Goal: Task Accomplishment & Management: Manage account settings

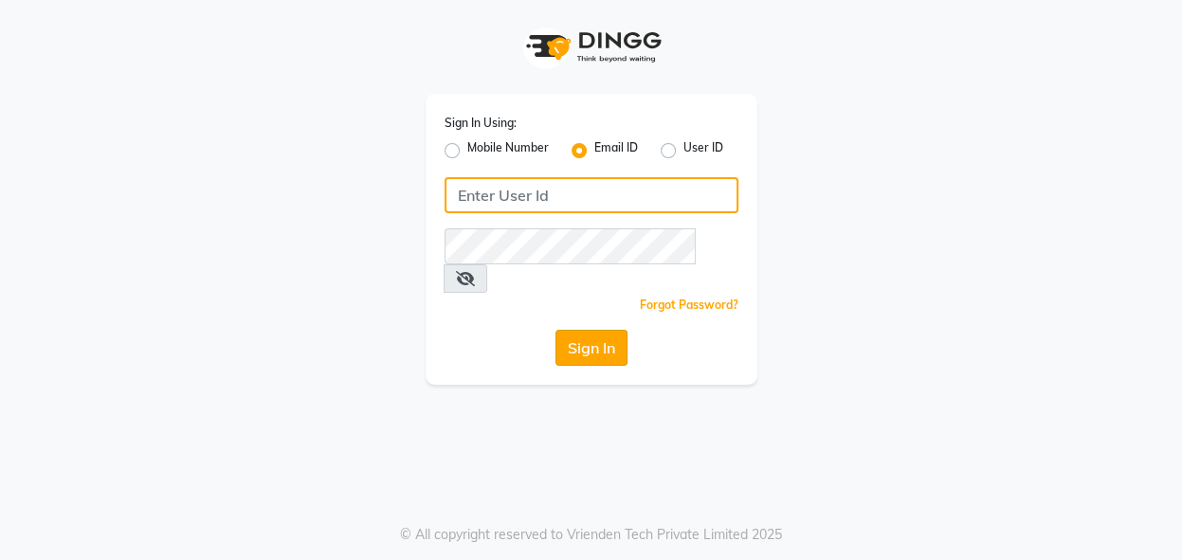
type input "[EMAIL_ADDRESS][DOMAIN_NAME]"
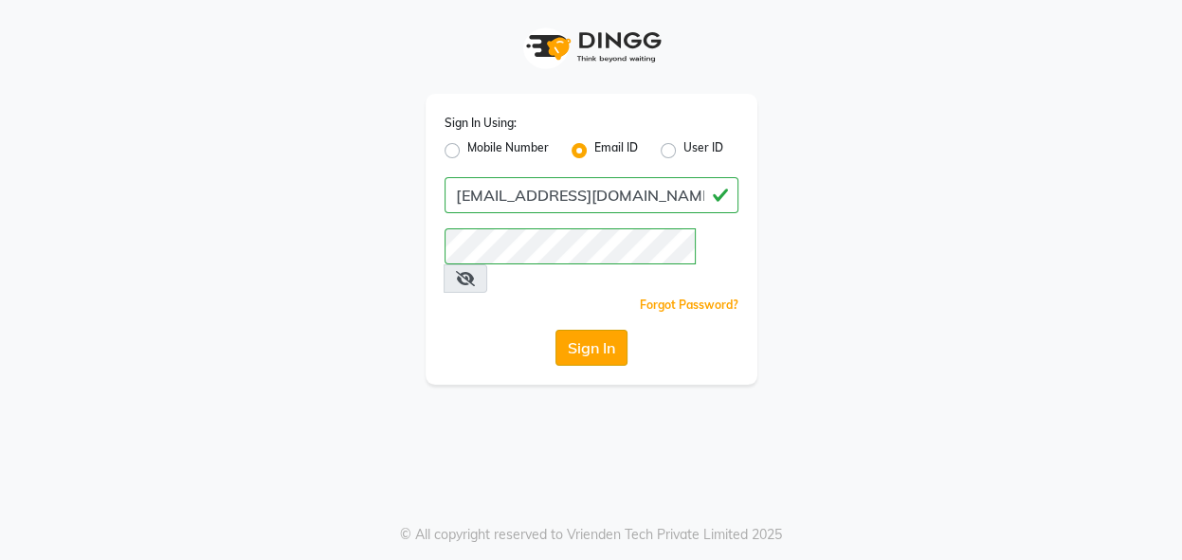
click at [565, 330] on button "Sign In" at bounding box center [591, 348] width 72 height 36
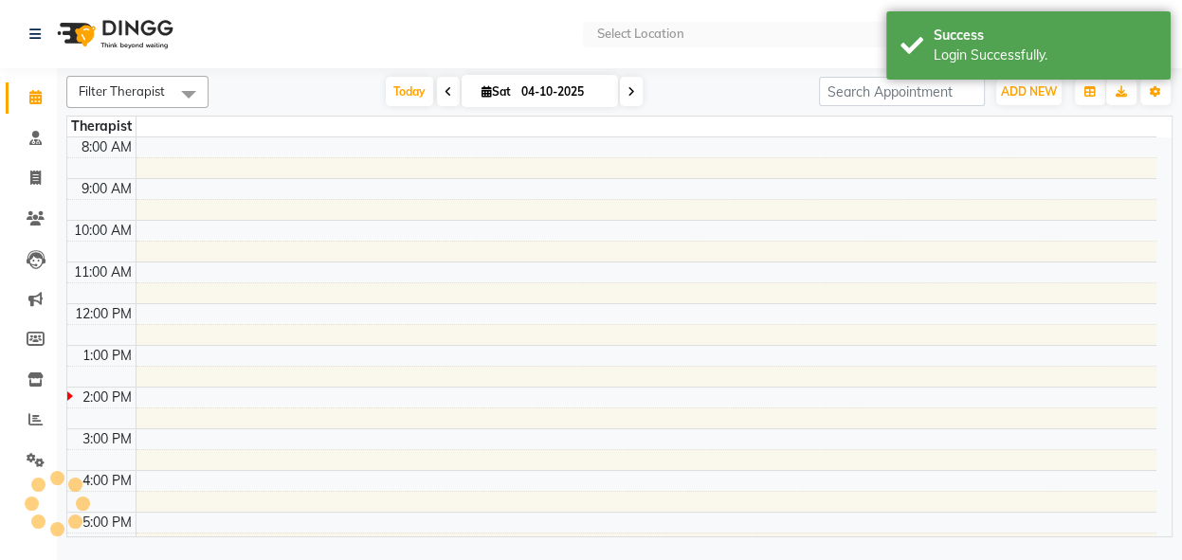
select select "en"
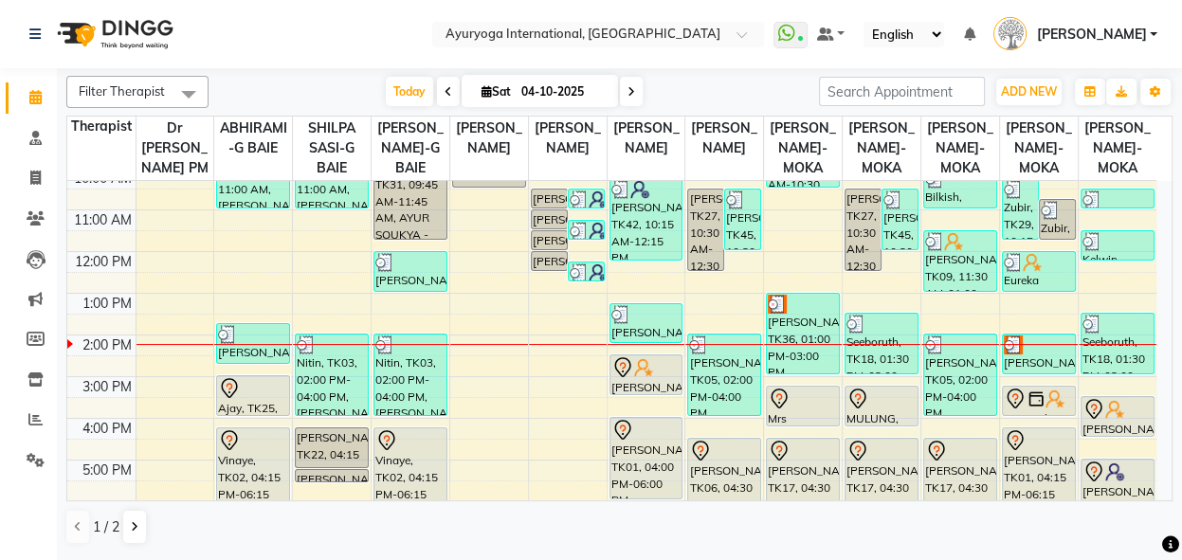
scroll to position [144, 0]
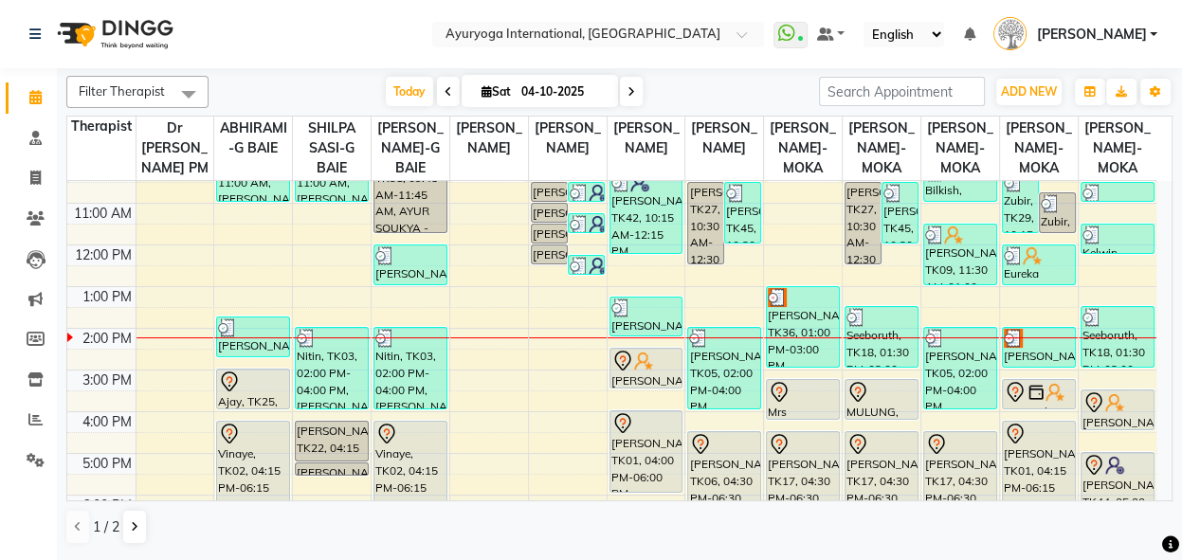
drag, startPoint x: 1172, startPoint y: 352, endPoint x: 1175, endPoint y: 365, distance: 13.6
click at [1175, 365] on div "Filter Therapist Select All Dr [PERSON_NAME] PM ABHIRAMI-G BAIE SHILPA SASI-G B…" at bounding box center [619, 312] width 1125 height 489
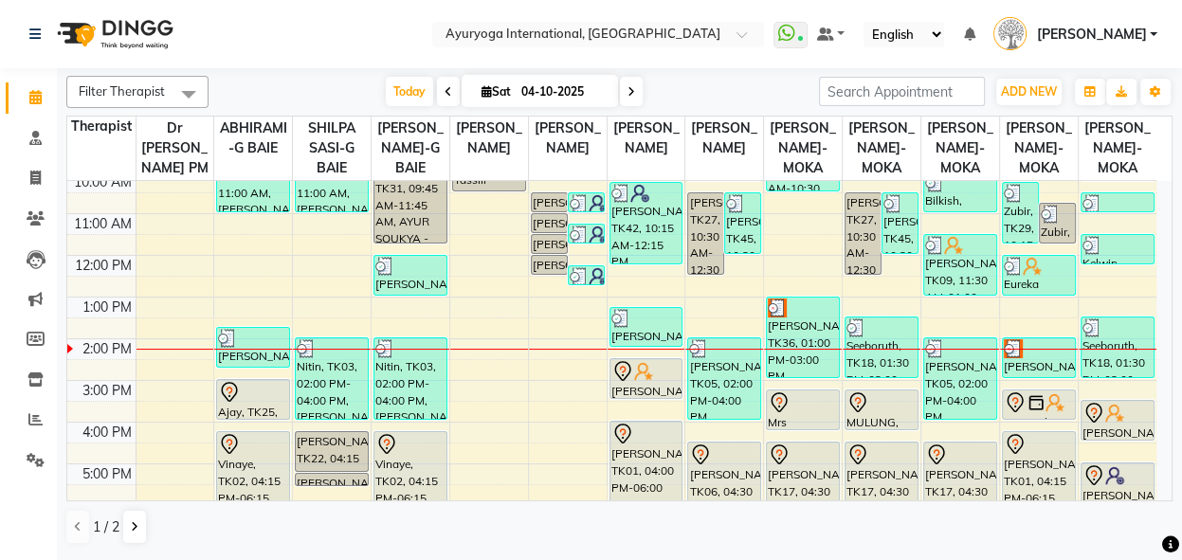
scroll to position [63, 0]
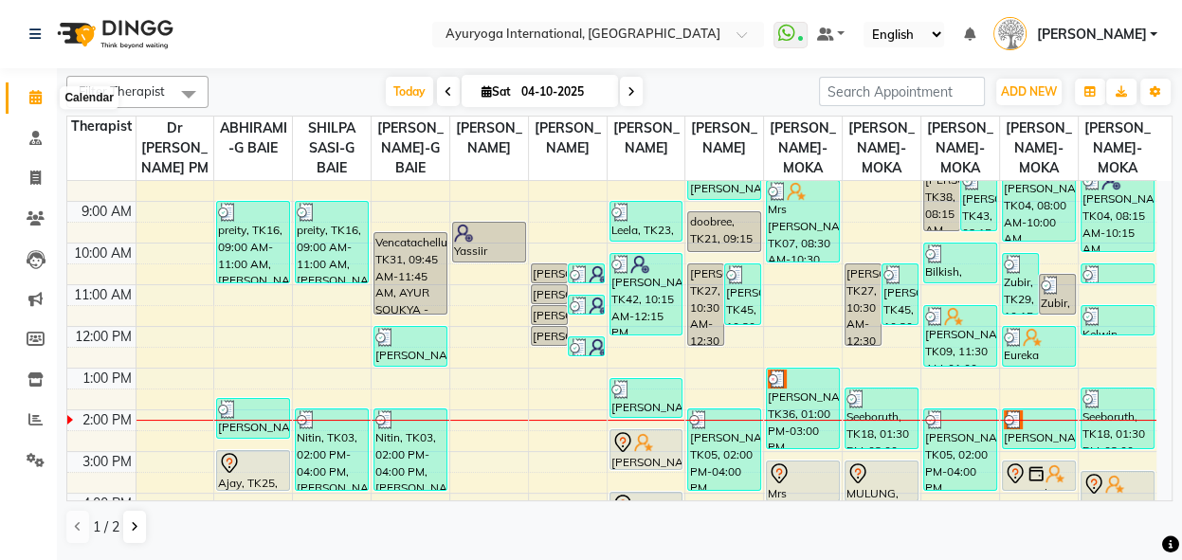
click at [31, 103] on icon at bounding box center [35, 97] width 12 height 14
click at [31, 172] on icon at bounding box center [35, 178] width 10 height 14
select select "service"
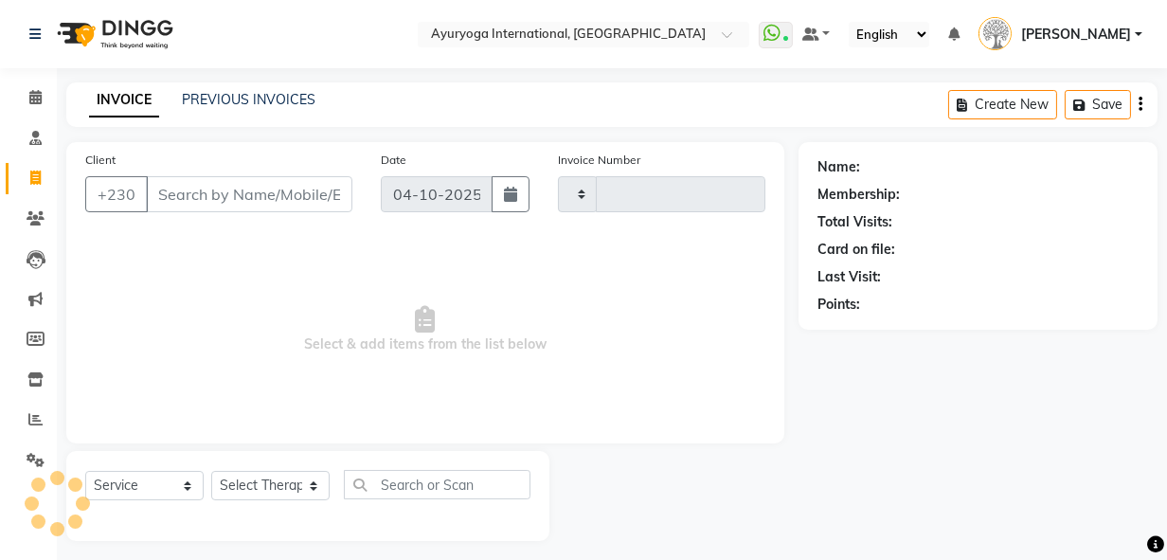
type input "6074"
select select "730"
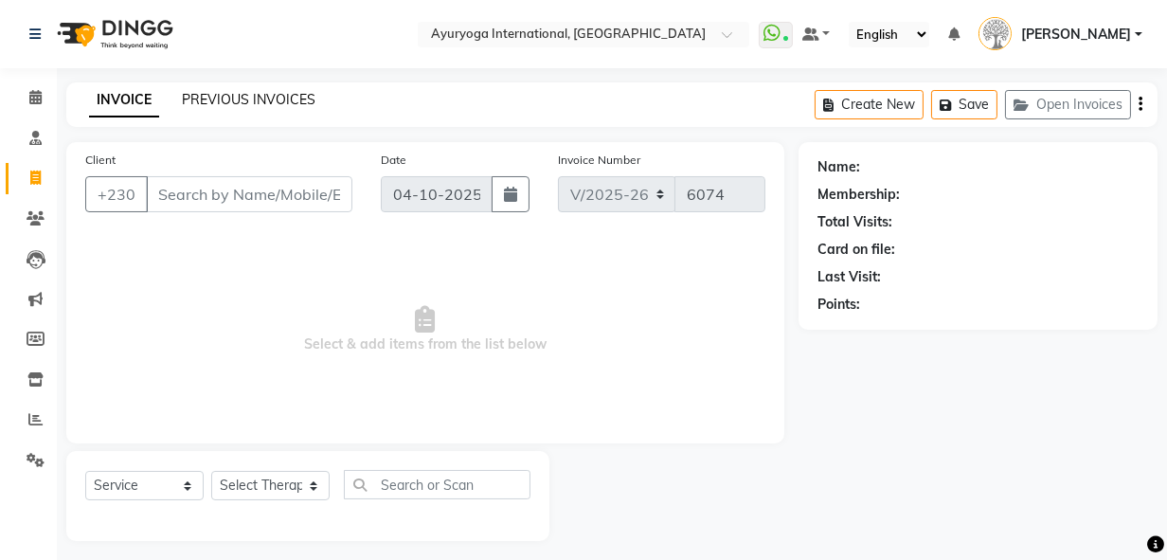
click at [286, 104] on link "PREVIOUS INVOICES" at bounding box center [249, 99] width 134 height 17
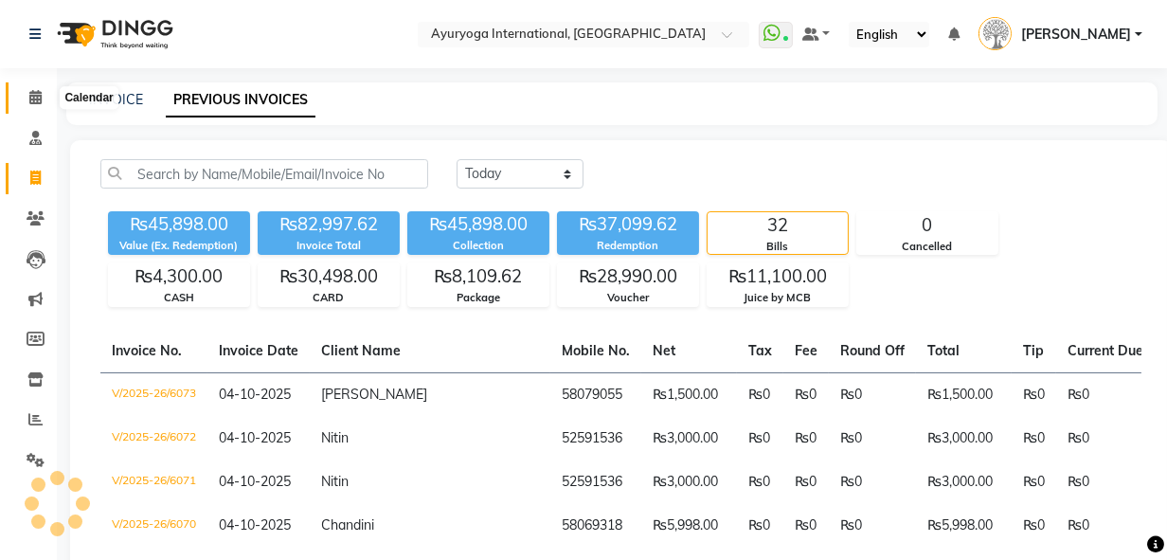
click at [31, 106] on span at bounding box center [35, 98] width 33 height 22
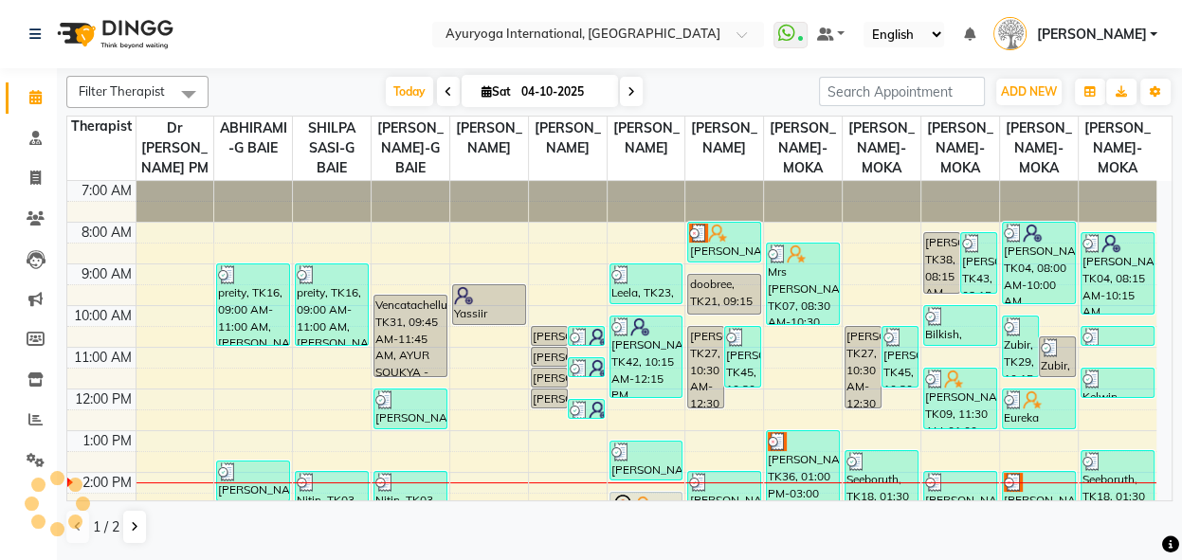
click at [623, 98] on span at bounding box center [631, 91] width 23 height 29
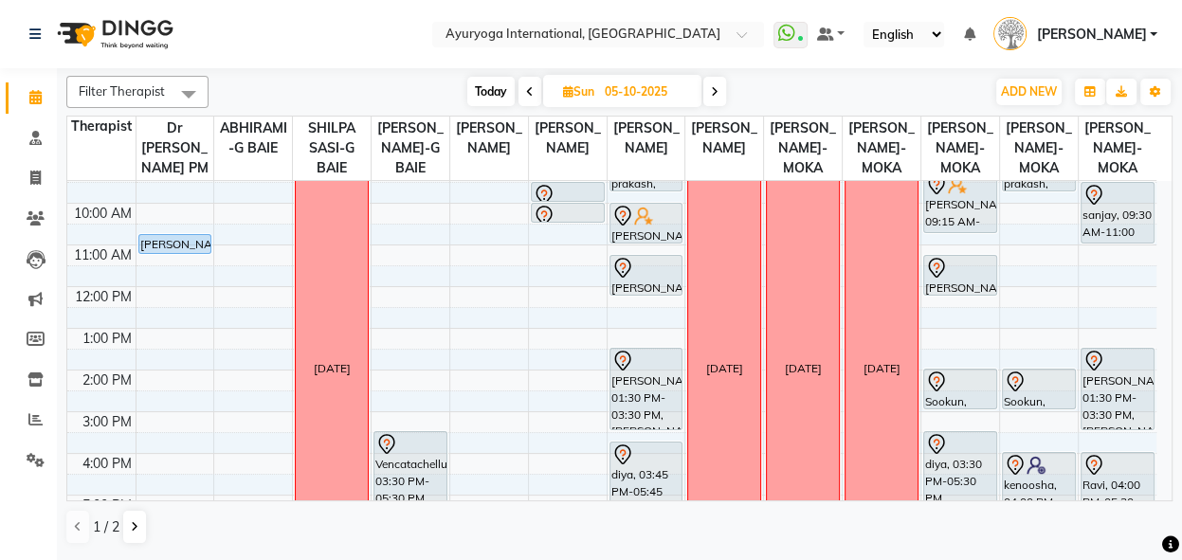
scroll to position [9, 0]
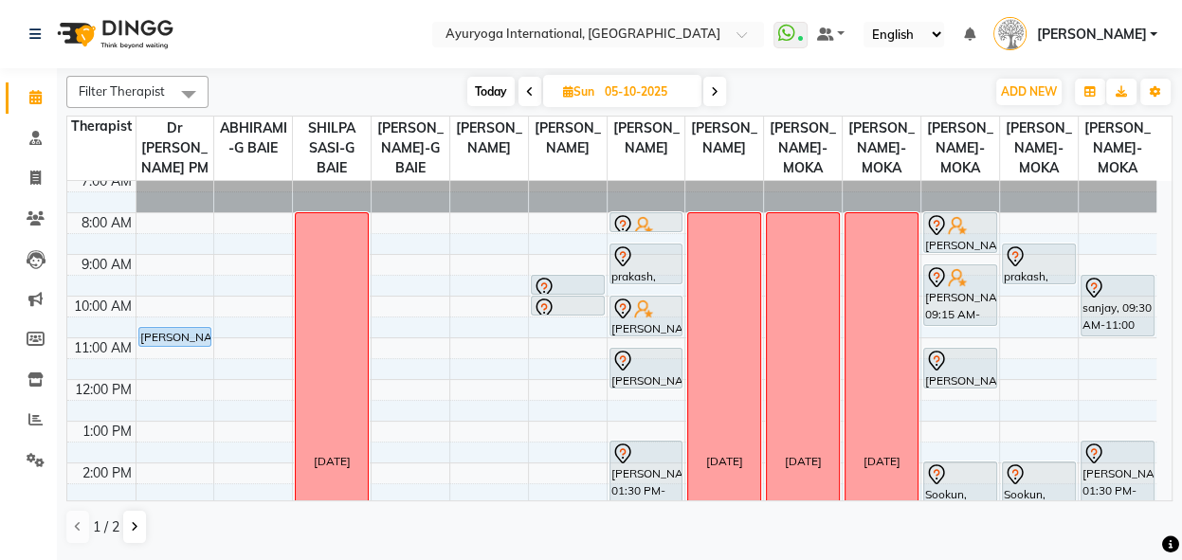
click at [1181, 249] on html "Select Location × Ayuryoga International, [GEOGRAPHIC_DATA] Rd WhatsApp Status …" at bounding box center [591, 280] width 1182 height 560
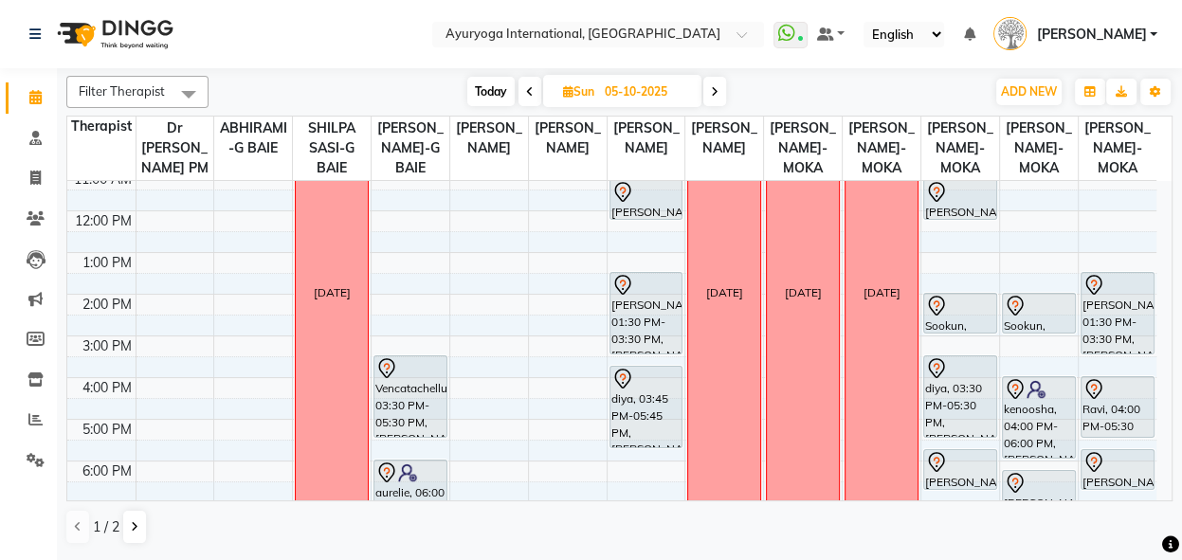
scroll to position [254, 0]
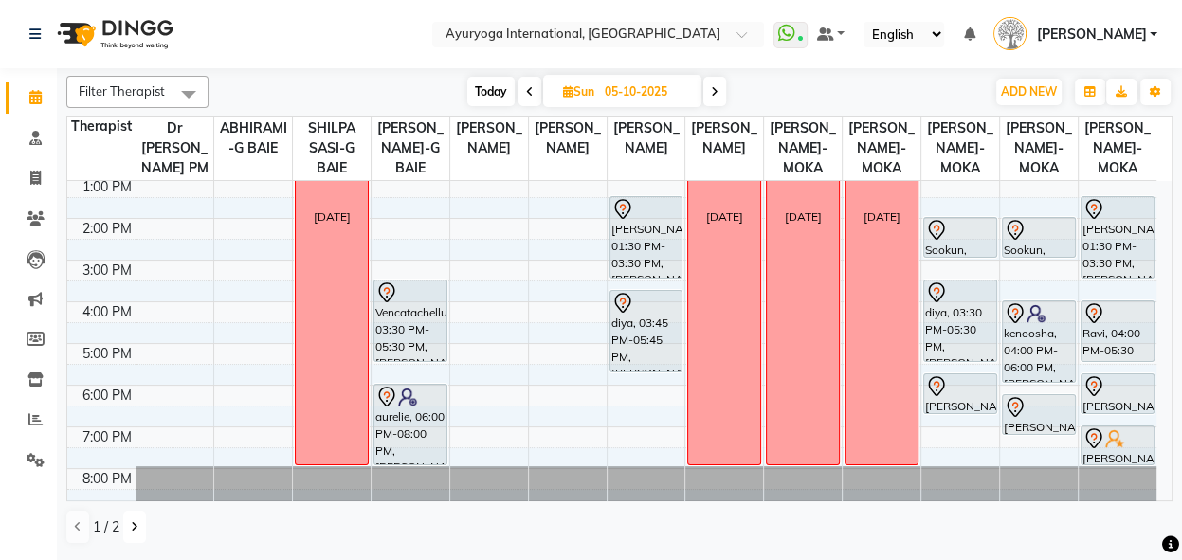
click at [135, 527] on icon at bounding box center [135, 526] width 8 height 11
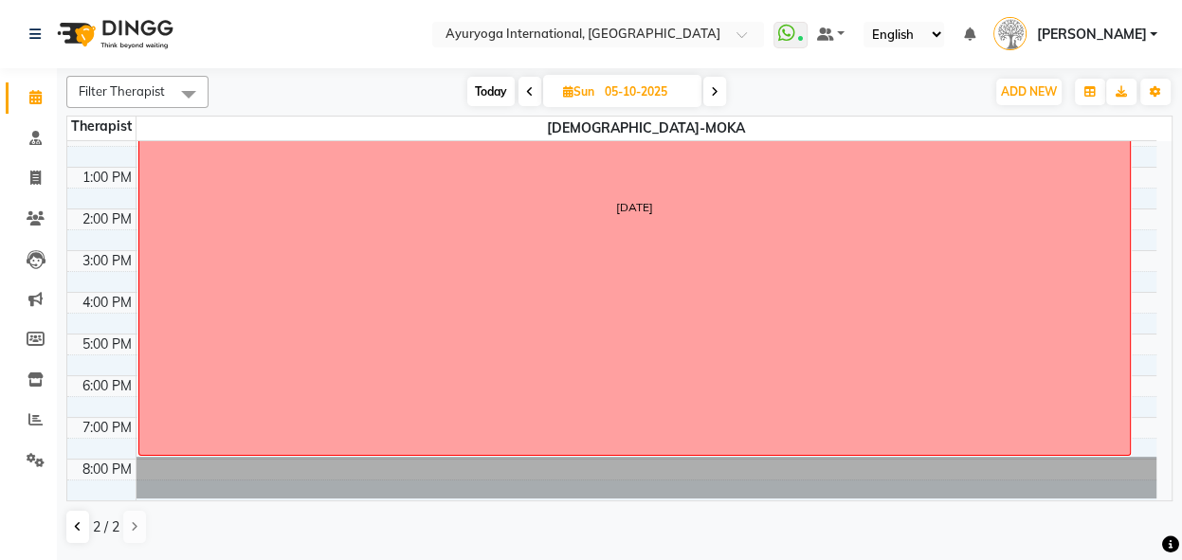
scroll to position [221, 0]
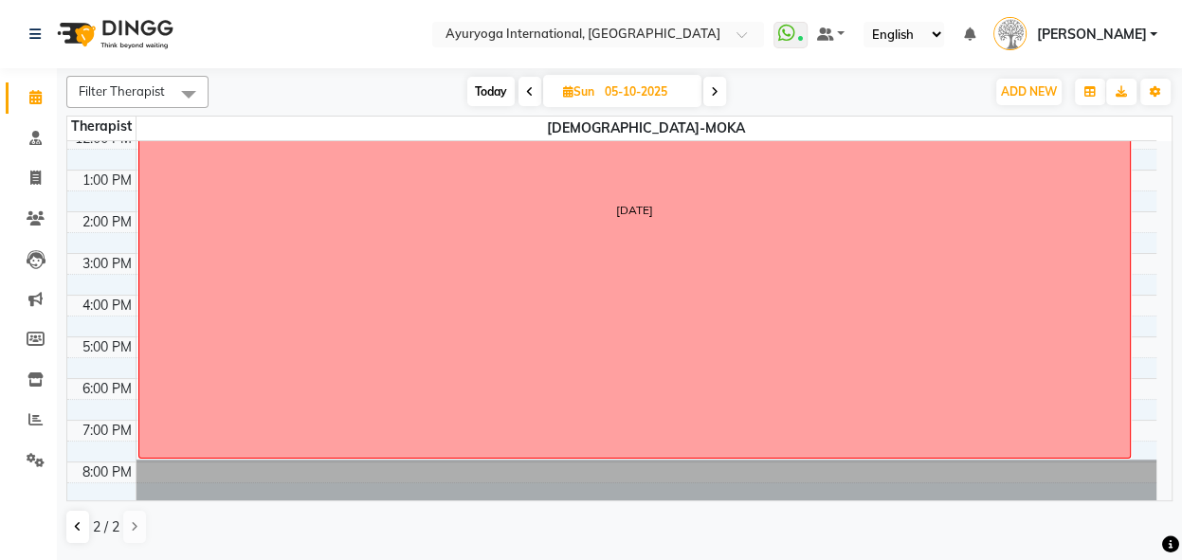
click at [484, 84] on span "Today" at bounding box center [490, 91] width 47 height 29
type input "04-10-2025"
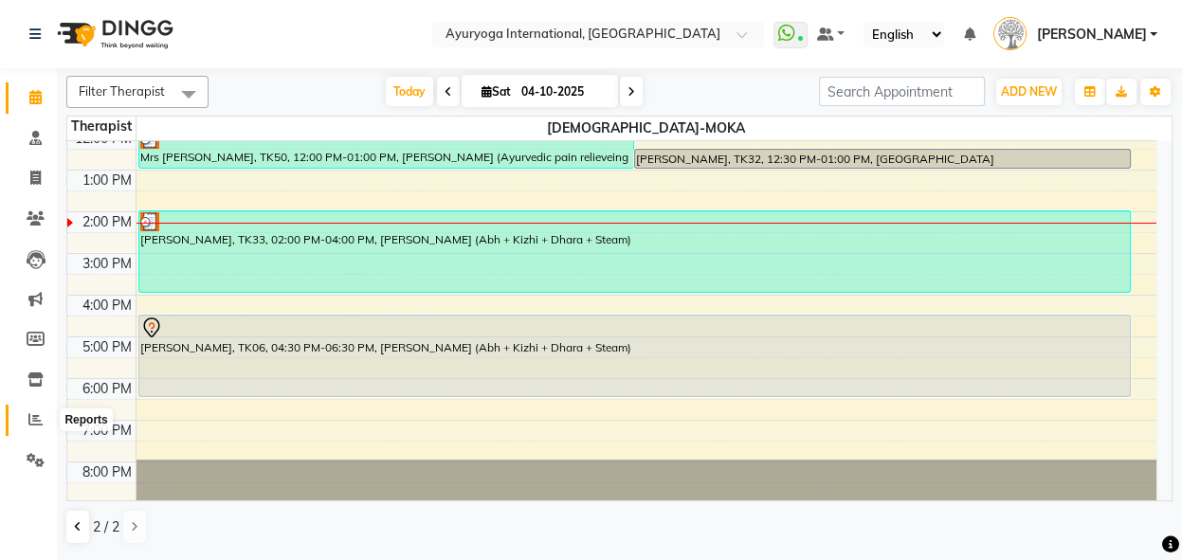
click at [41, 414] on icon at bounding box center [35, 419] width 14 height 14
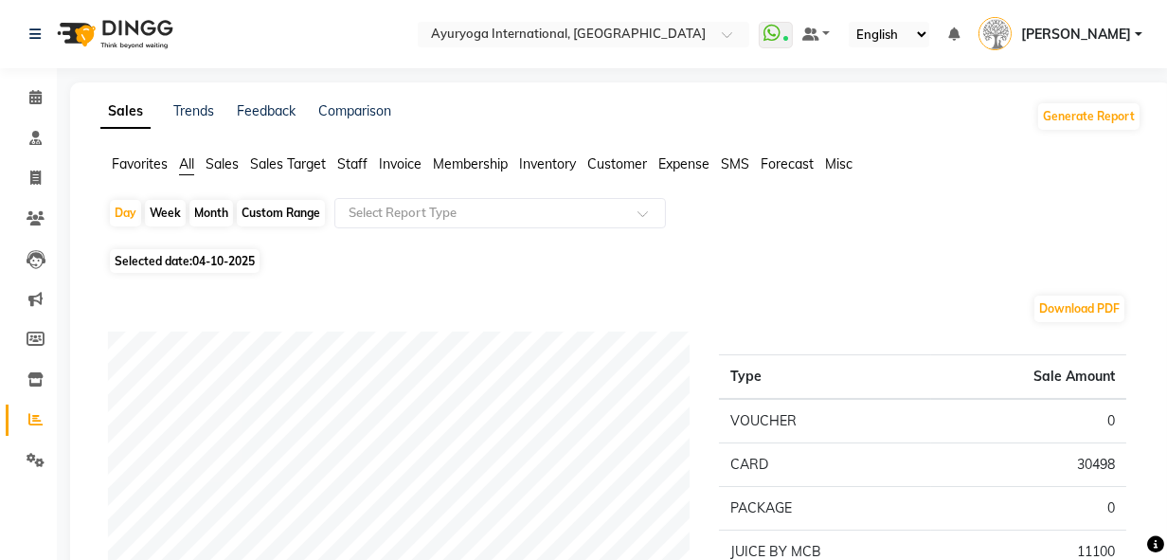
click at [676, 164] on span "Expense" at bounding box center [684, 163] width 51 height 17
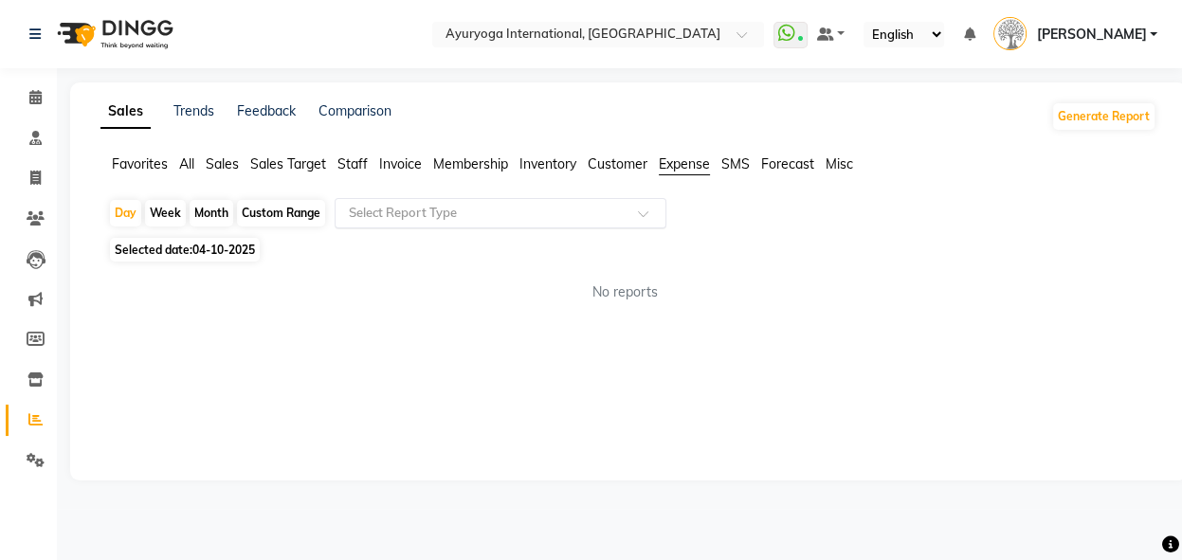
click at [642, 214] on span at bounding box center [650, 218] width 24 height 19
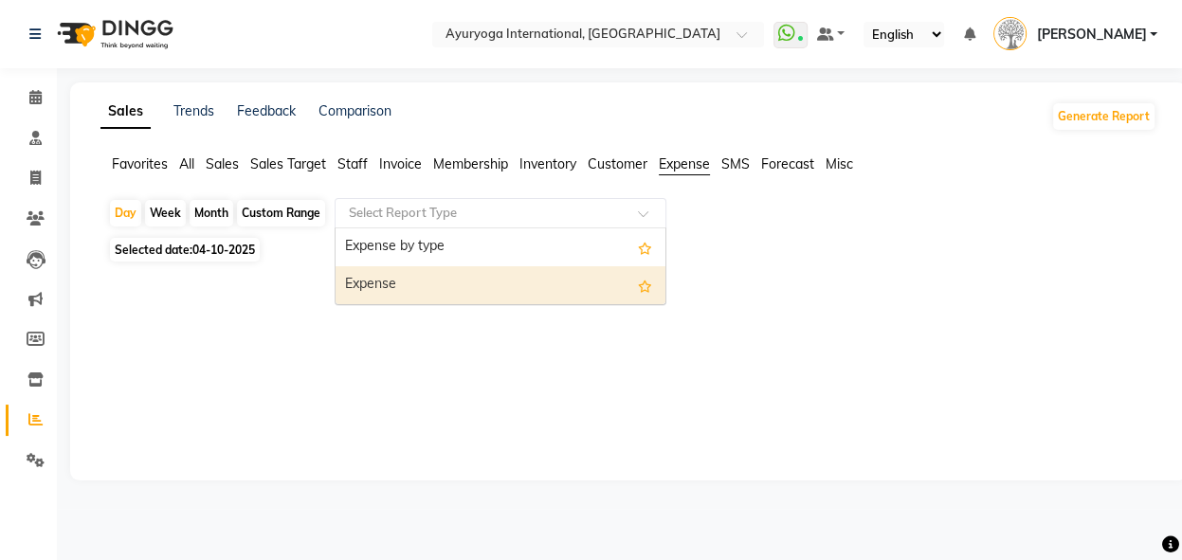
click at [548, 278] on div "Expense" at bounding box center [500, 285] width 330 height 38
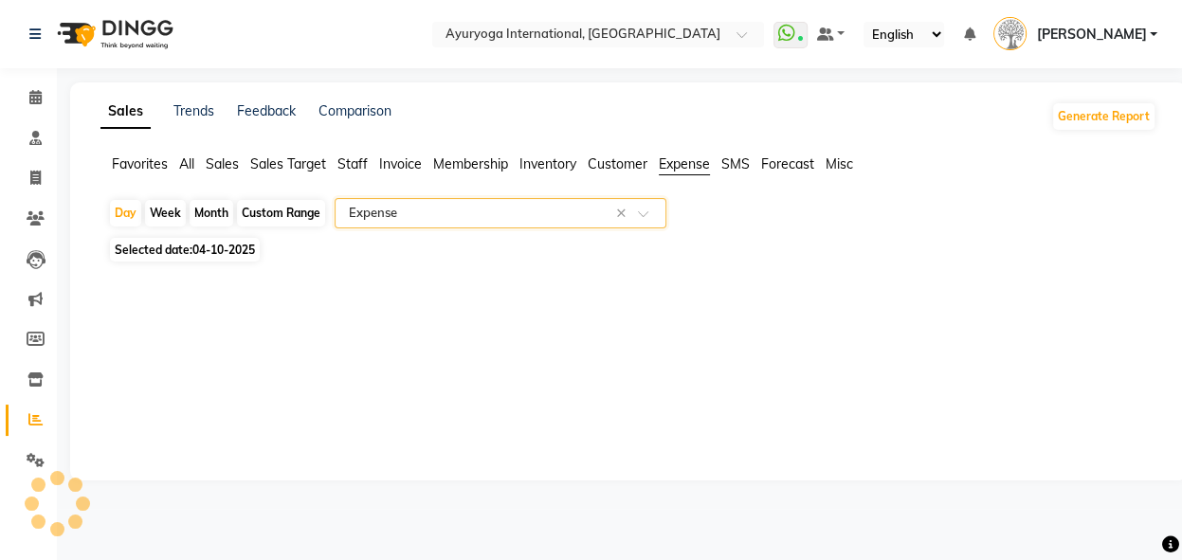
select select "full_report"
select select "csv"
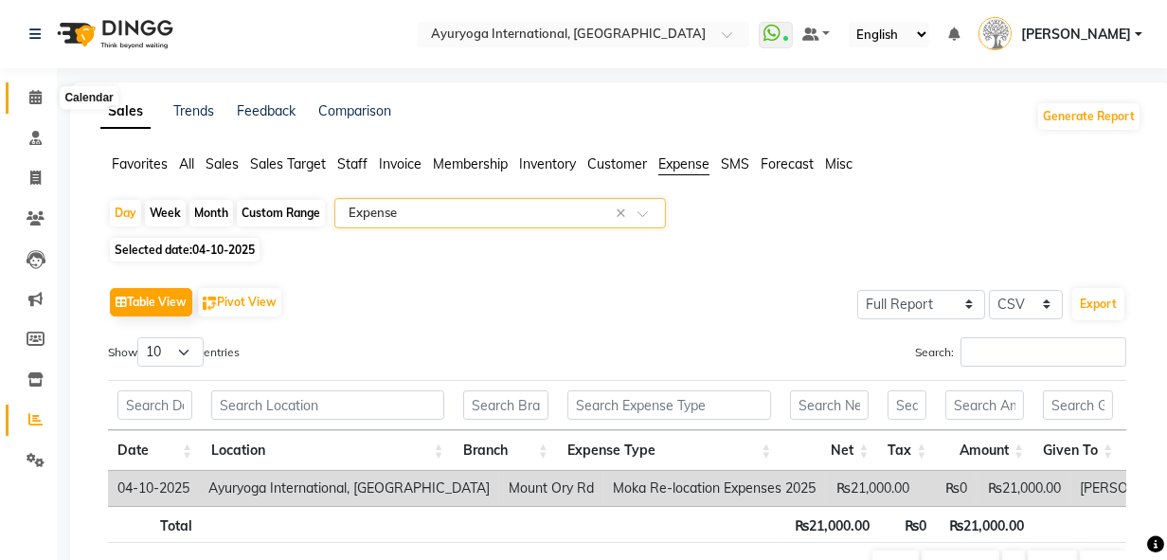
click at [28, 87] on span at bounding box center [35, 98] width 33 height 22
